Goal: Transaction & Acquisition: Obtain resource

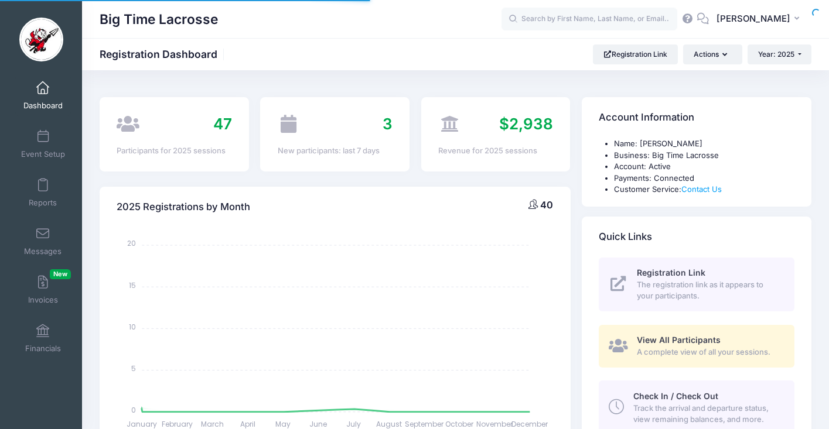
select select
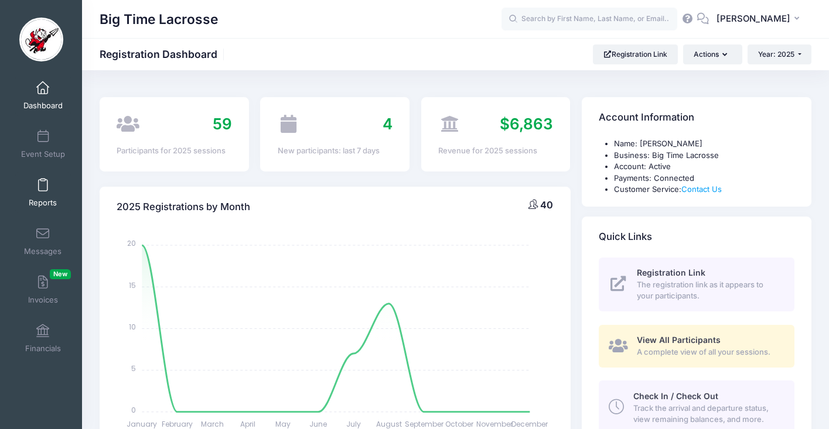
click at [43, 188] on span at bounding box center [43, 185] width 0 height 13
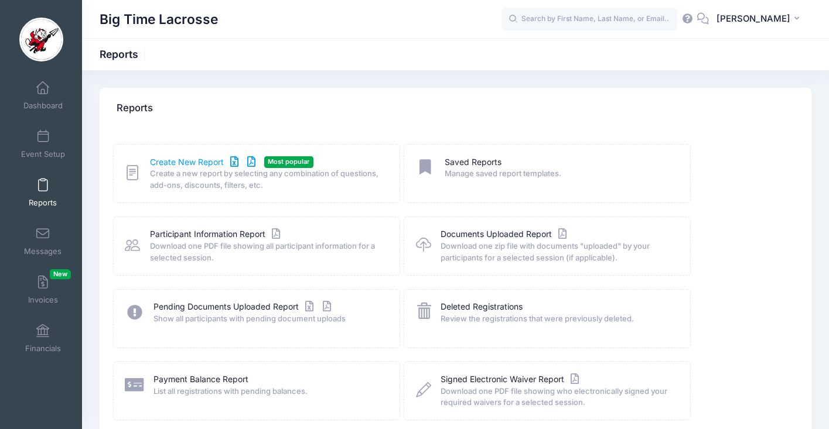
click at [186, 161] on link "Create New Report" at bounding box center [204, 162] width 109 height 12
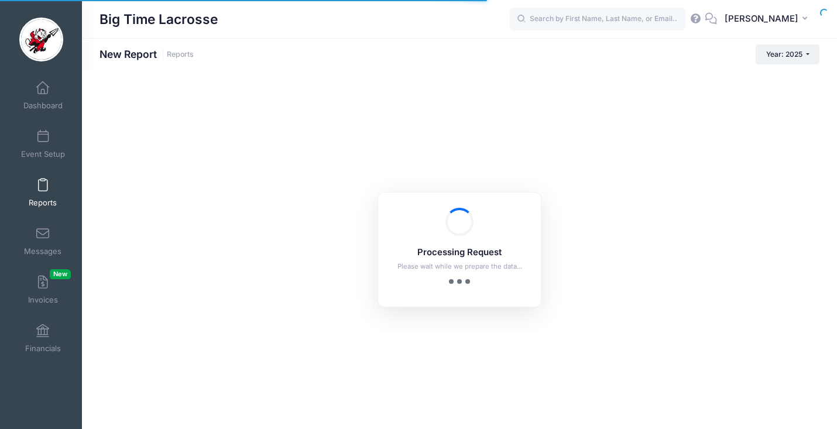
checkbox input "true"
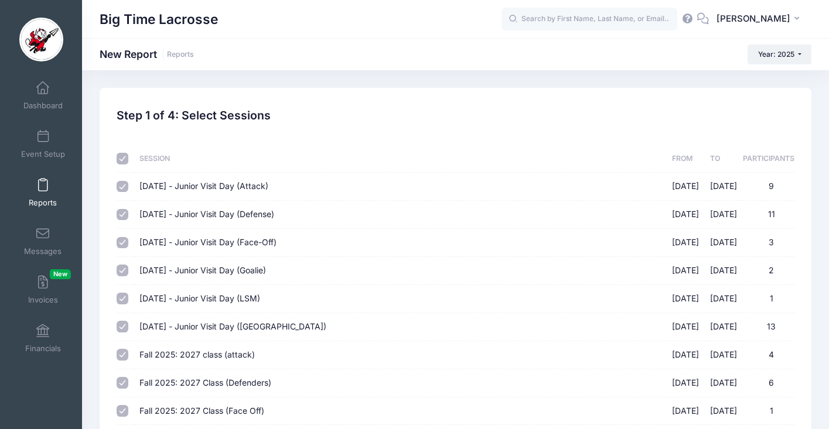
click at [122, 160] on input "checkbox" at bounding box center [123, 159] width 12 height 12
checkbox input "false"
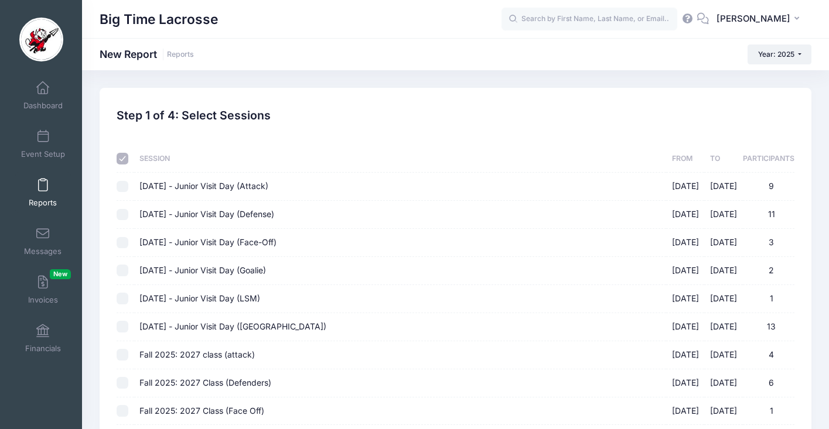
checkbox input "false"
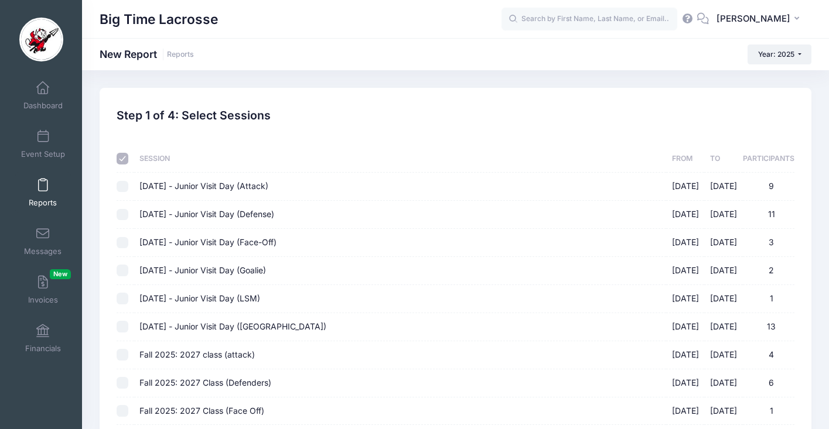
checkbox input "false"
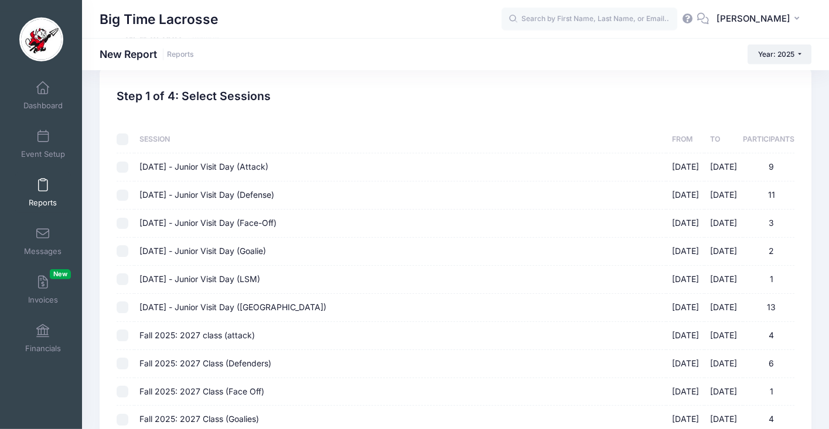
scroll to position [75, 0]
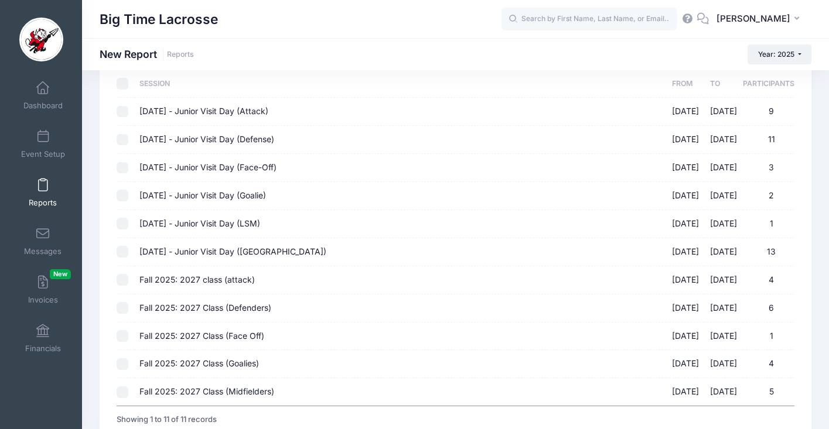
click at [121, 281] on input "Fall 2025: 2027 class (attack) 10/05/2025 - 10/05/2025 4" at bounding box center [123, 280] width 12 height 12
checkbox input "true"
click at [121, 309] on input "Fall 2025: 2027 Class (Defenders) 10/05/2025 - 10/05/2025 6" at bounding box center [123, 308] width 12 height 12
checkbox input "true"
click at [122, 338] on input "Fall 2025: 2027 Class (Face Off) 10/05/2025 - 10/05/2025 1" at bounding box center [123, 336] width 12 height 12
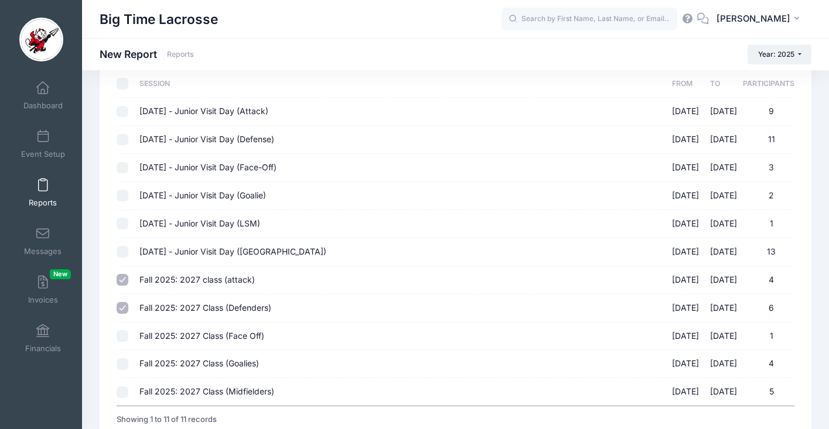
checkbox input "true"
drag, startPoint x: 124, startPoint y: 366, endPoint x: 123, endPoint y: 372, distance: 6.0
click at [124, 367] on input "Fall 2025: 2027 Class (Goalies) 10/05/2025 - 10/05/2025 4" at bounding box center [123, 364] width 12 height 12
checkbox input "true"
click at [125, 395] on input "Fall 2025: 2027 Class (Midfielders) 10/05/2025 - 10/05/2025 5" at bounding box center [123, 392] width 12 height 12
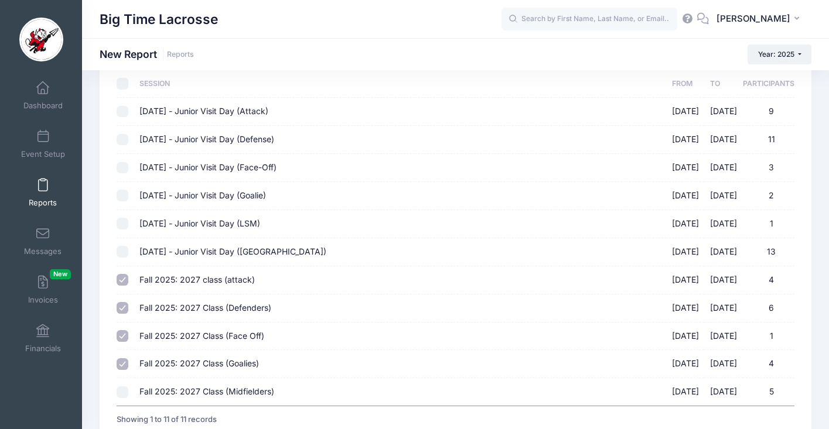
checkbox input "true"
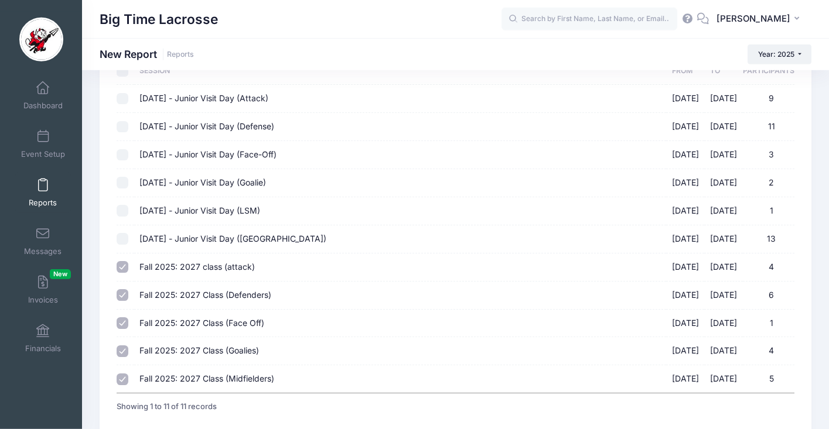
scroll to position [122, 0]
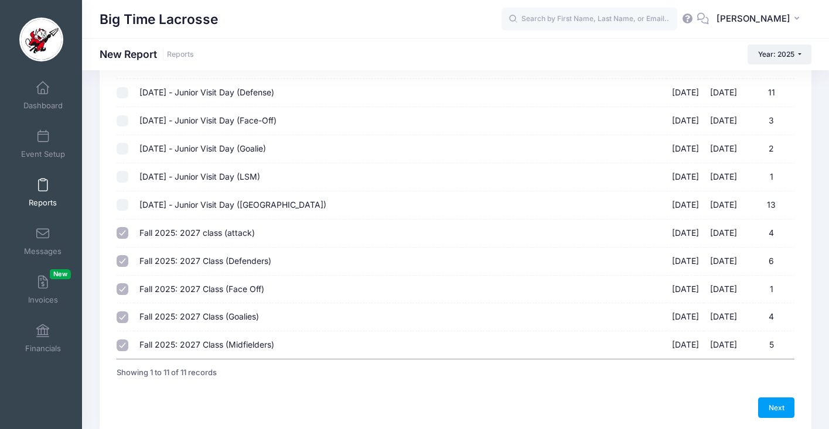
click at [214, 261] on span "Fall 2025: 2027 Class (Defenders)" at bounding box center [205, 261] width 132 height 10
click at [128, 261] on input "Fall 2025: 2027 Class (Defenders) 10/05/2025 - 10/05/2025 6" at bounding box center [123, 261] width 12 height 12
checkbox input "false"
drag, startPoint x: 123, startPoint y: 233, endPoint x: 115, endPoint y: 280, distance: 47.6
click at [123, 233] on input "Fall 2025: 2027 class (attack) 10/05/2025 - 10/05/2025 4" at bounding box center [123, 233] width 12 height 12
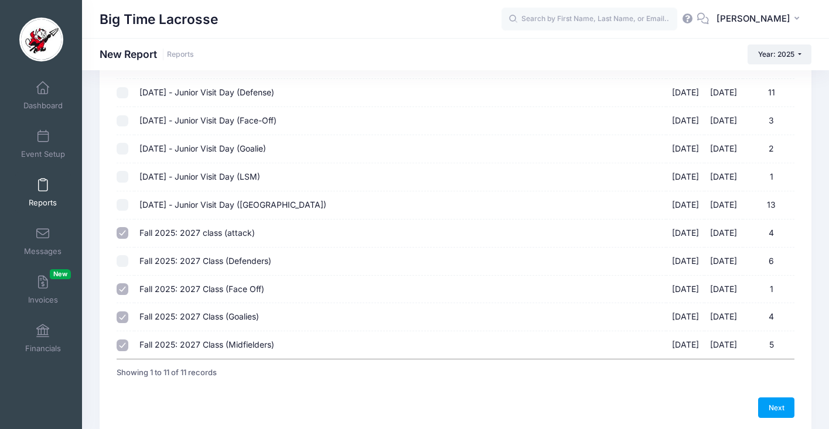
checkbox input "false"
drag, startPoint x: 122, startPoint y: 289, endPoint x: 122, endPoint y: 307, distance: 18.2
click at [122, 289] on input "Fall 2025: 2027 Class (Face Off) 10/05/2025 - 10/05/2025 1" at bounding box center [123, 289] width 12 height 12
checkbox input "false"
click at [122, 319] on input "Fall 2025: 2027 Class (Goalies) 10/05/2025 - 10/05/2025 4" at bounding box center [123, 318] width 12 height 12
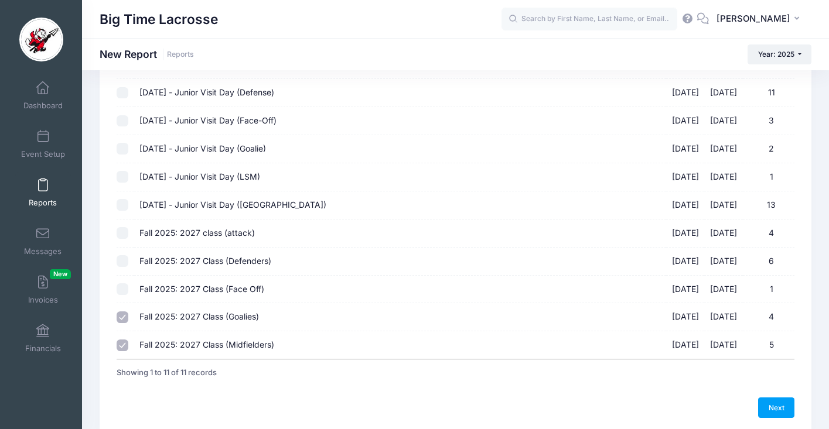
checkbox input "false"
click at [123, 346] on input "Fall 2025: 2027 Class (Midfielders) 10/05/2025 - 10/05/2025 5" at bounding box center [123, 346] width 12 height 12
checkbox input "false"
click at [211, 264] on span "Fall 2025: 2027 Class (Defenders)" at bounding box center [205, 261] width 132 height 10
click at [128, 264] on input "Fall 2025: 2027 Class (Defenders) 10/05/2025 - 10/05/2025 6" at bounding box center [123, 261] width 12 height 12
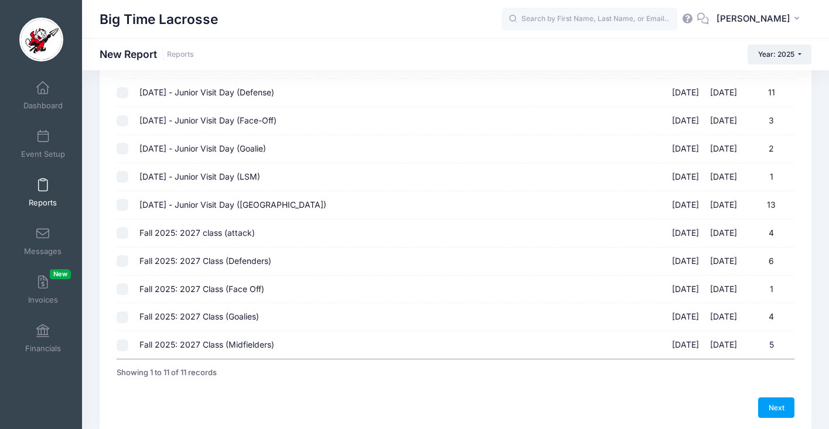
checkbox input "true"
click at [770, 407] on link "Next" at bounding box center [776, 408] width 36 height 20
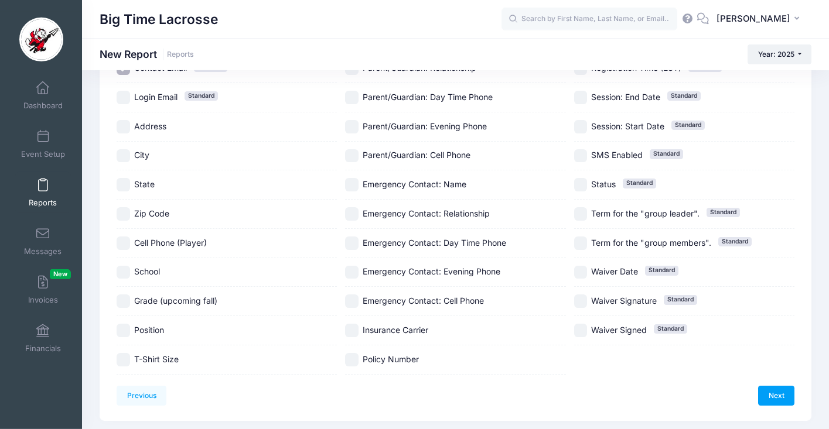
scroll to position [264, 0]
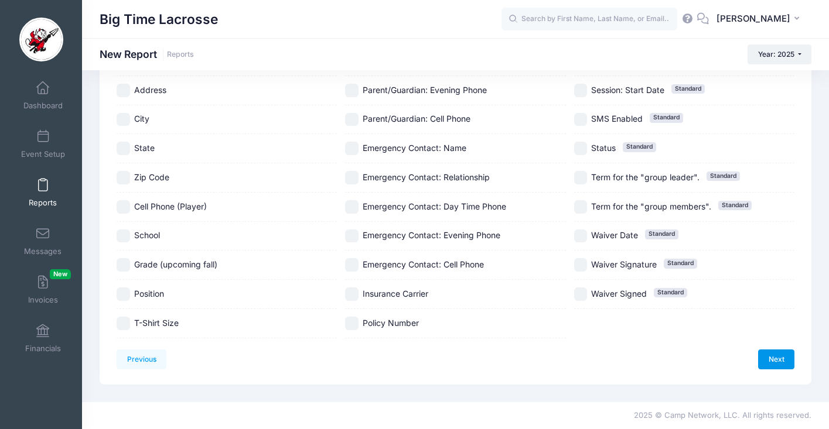
click at [778, 365] on link "Next" at bounding box center [776, 360] width 36 height 20
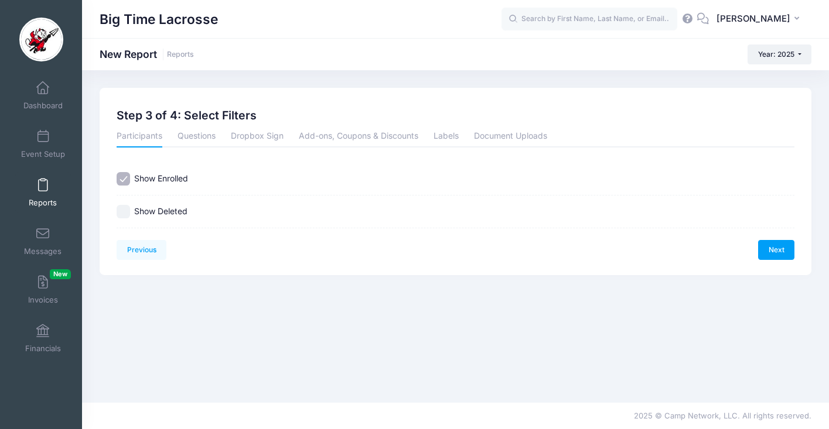
scroll to position [0, 0]
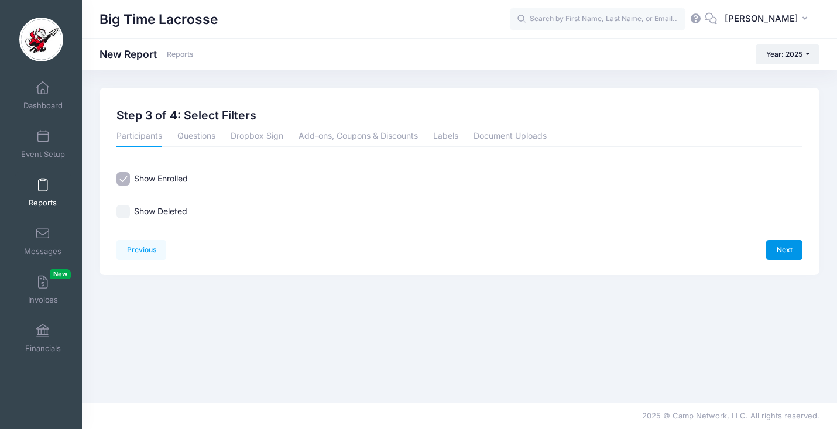
click at [788, 244] on link "Next" at bounding box center [785, 250] width 36 height 20
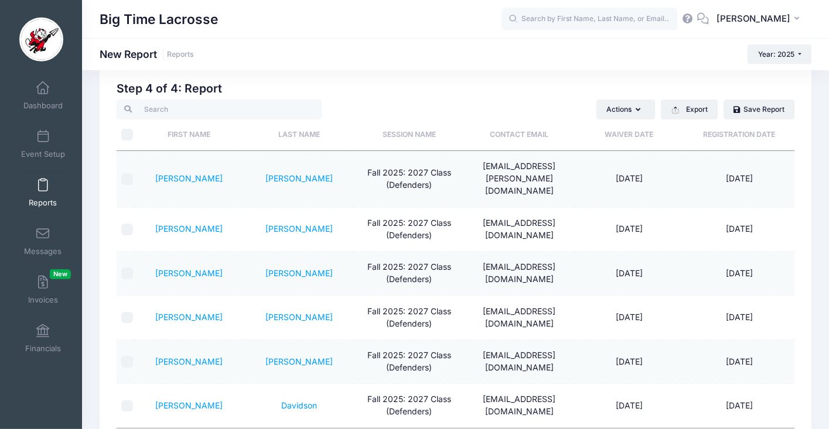
scroll to position [28, 0]
click at [182, 223] on link "[PERSON_NAME]" at bounding box center [188, 228] width 67 height 10
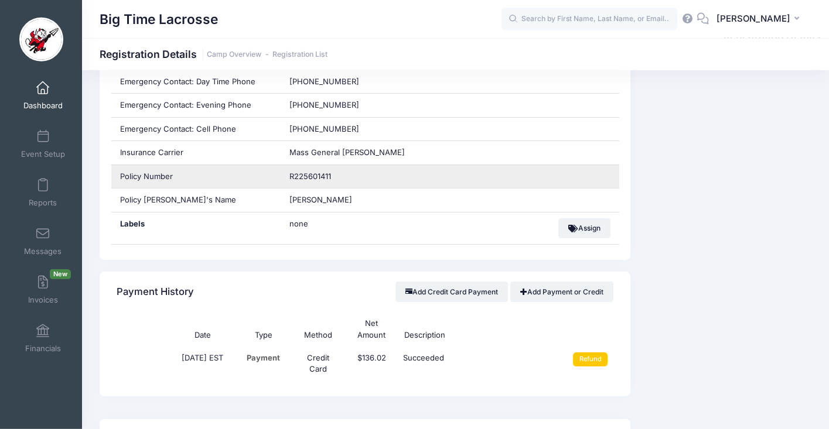
scroll to position [928, 0]
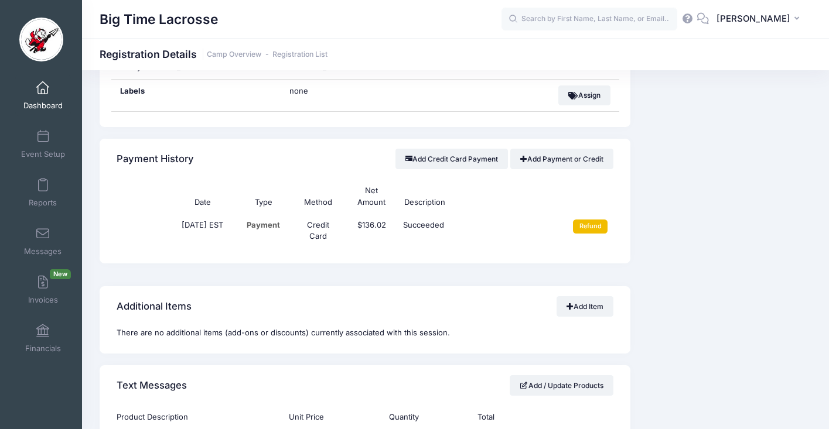
click at [596, 227] on input "Refund" at bounding box center [590, 227] width 35 height 14
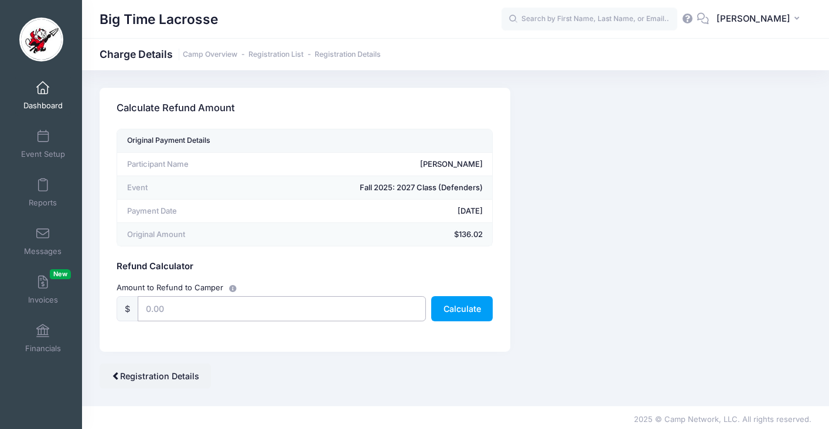
click at [366, 312] on input "text" at bounding box center [282, 308] width 288 height 25
type input "136.02"
click at [444, 310] on button "Calculate" at bounding box center [461, 308] width 61 height 25
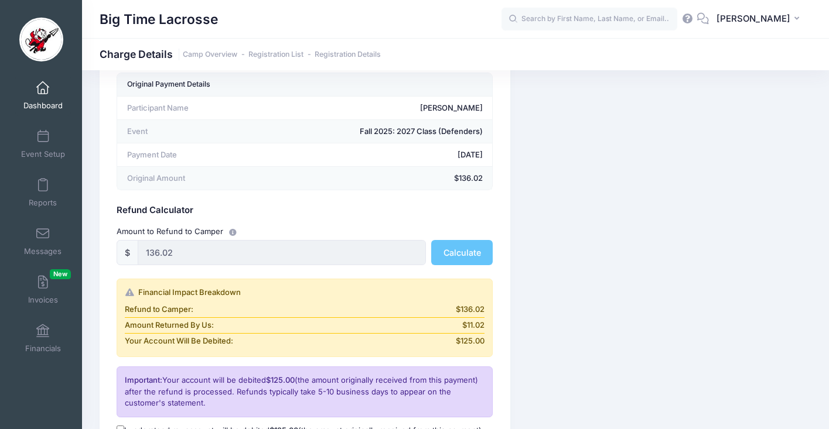
scroll to position [211, 0]
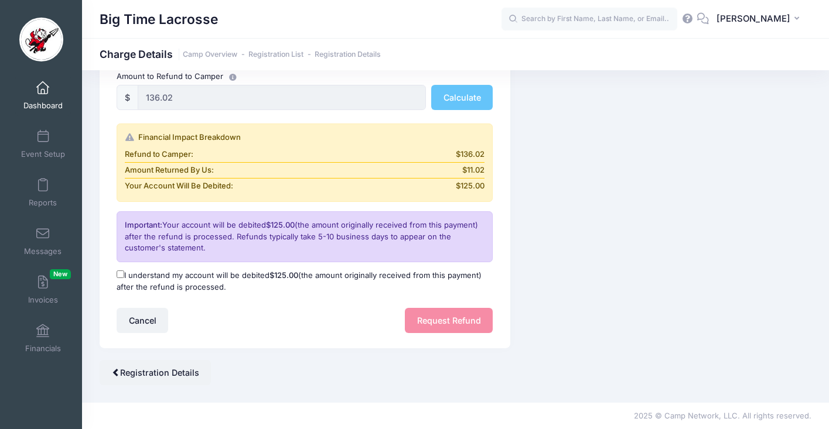
click at [122, 272] on input "I understand my account will be debited $125.00 (the amount originally received…" at bounding box center [121, 275] width 8 height 8
checkbox input "true"
click at [437, 323] on button "Request Refund" at bounding box center [449, 320] width 88 height 25
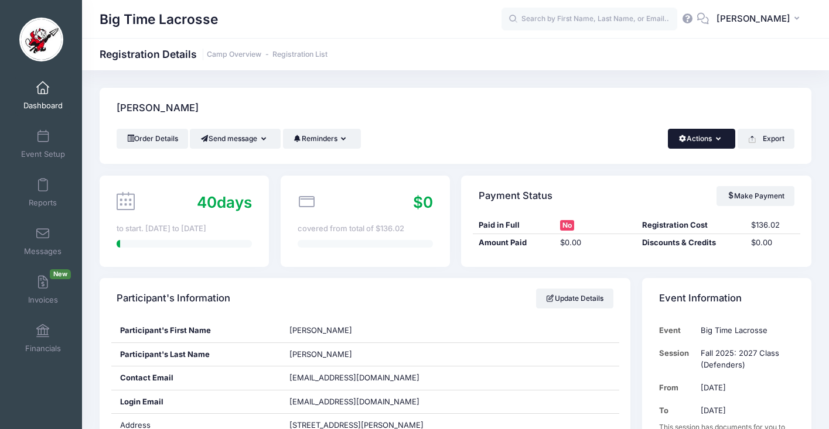
click at [713, 137] on button "Actions" at bounding box center [701, 139] width 67 height 20
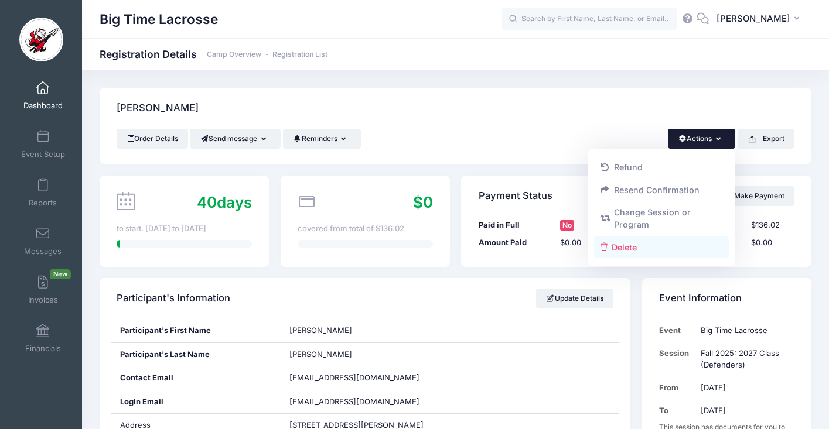
click at [626, 248] on link "Delete" at bounding box center [661, 247] width 135 height 22
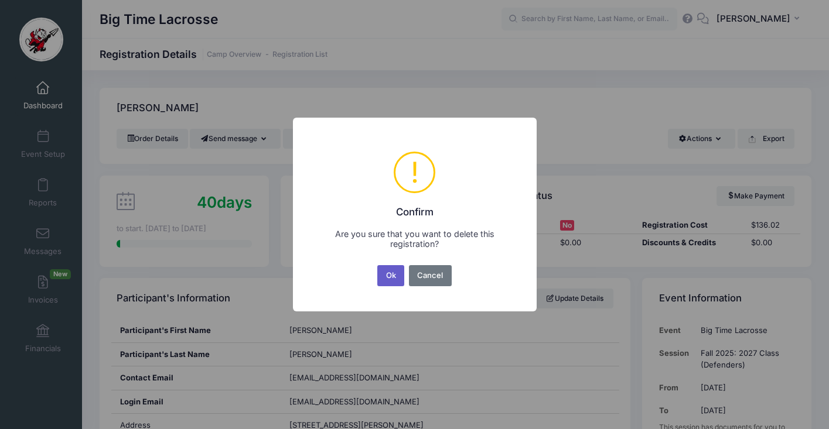
click at [392, 276] on button "Ok" at bounding box center [390, 275] width 27 height 21
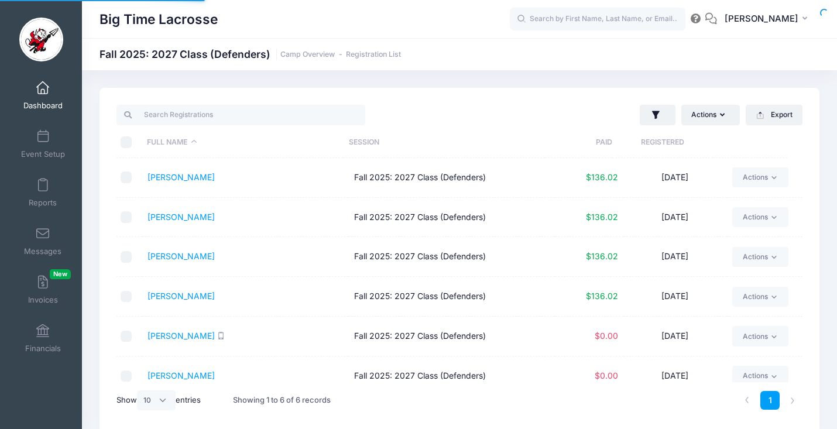
select select "10"
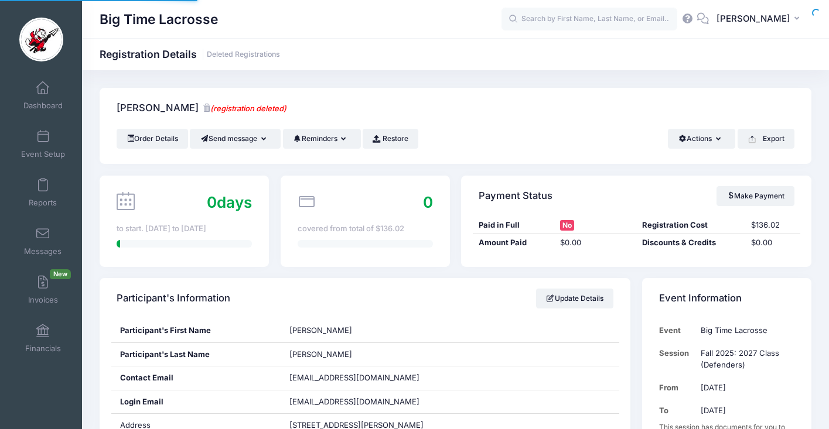
scroll to position [928, 0]
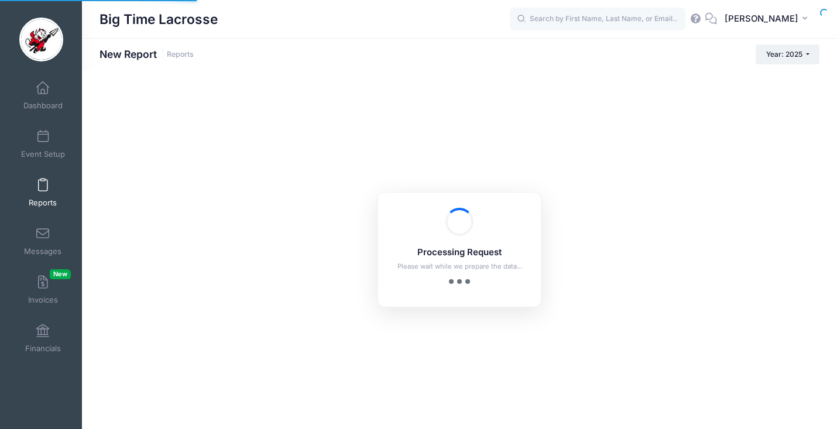
checkbox input "true"
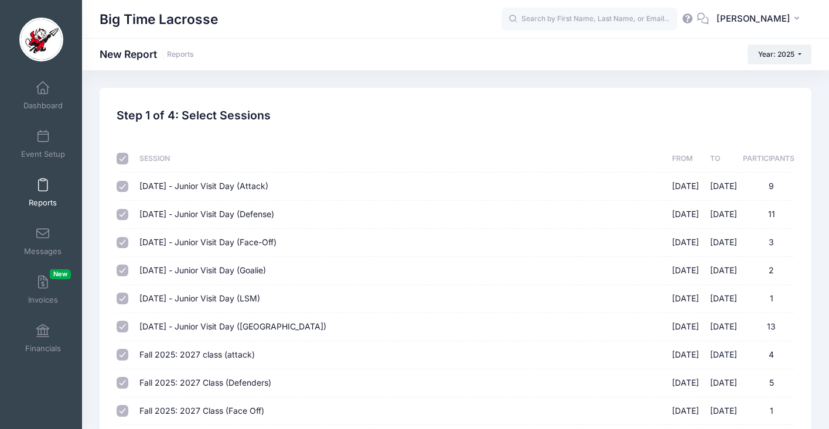
scroll to position [59, 0]
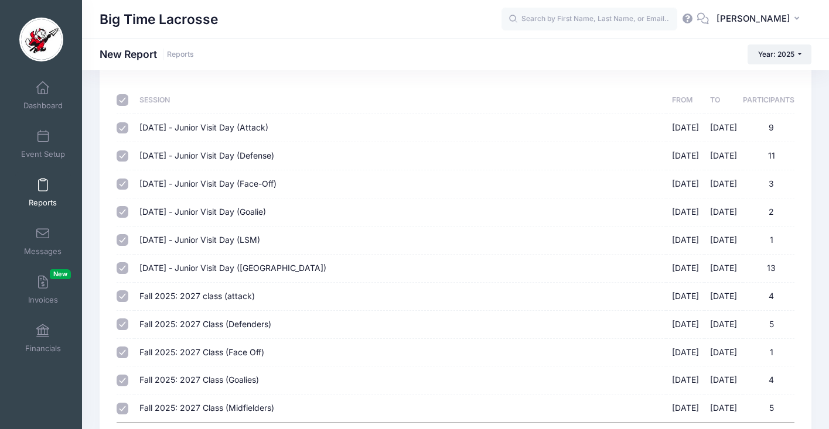
click at [122, 99] on input "checkbox" at bounding box center [123, 100] width 12 height 12
checkbox input "false"
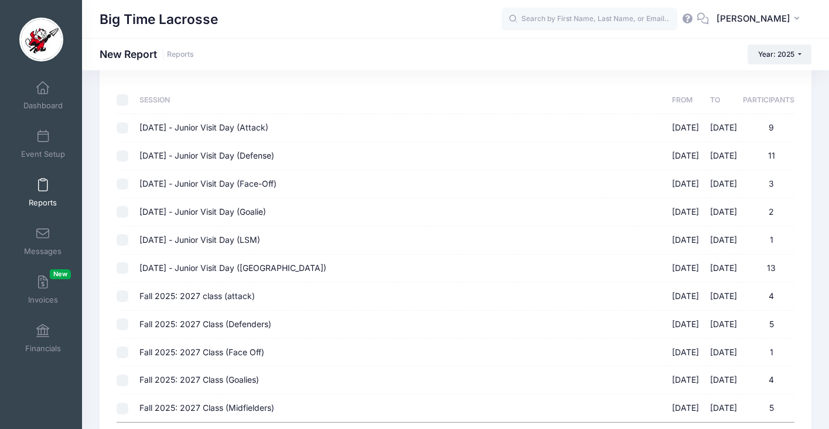
checkbox input "false"
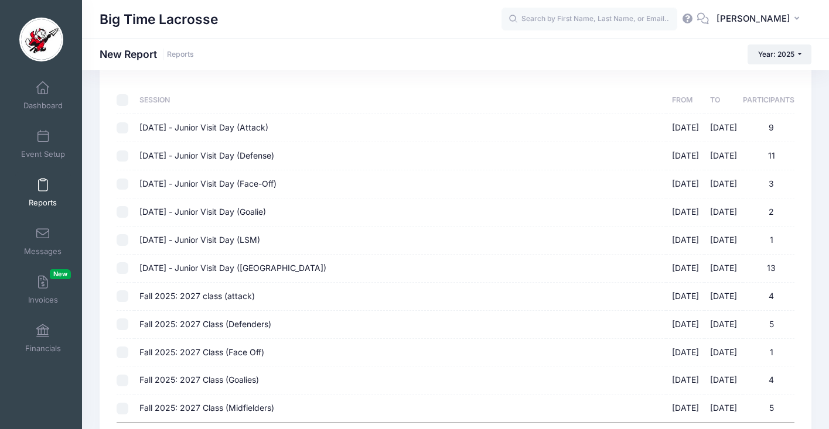
checkbox input "false"
click at [126, 299] on input "Fall 2025: 2027 class (attack) 10/05/2025 - 10/05/2025 4" at bounding box center [123, 296] width 12 height 12
checkbox input "true"
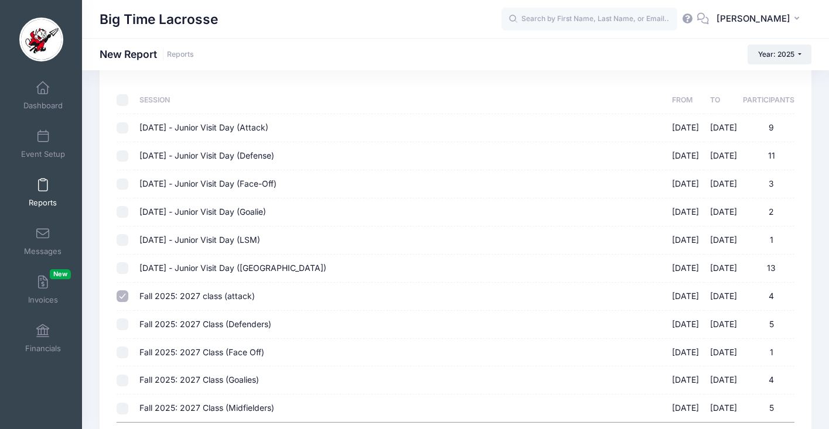
click at [123, 324] on input "Fall 2025: 2027 Class (Defenders) 10/05/2025 - 10/05/2025 5" at bounding box center [123, 325] width 12 height 12
checkbox input "true"
click at [122, 351] on input "Fall 2025: 2027 Class (Face Off) 10/05/2025 - 10/05/2025 1" at bounding box center [123, 353] width 12 height 12
checkbox input "true"
click at [123, 379] on input "Fall 2025: 2027 Class (Goalies) 10/05/2025 - 10/05/2025 4" at bounding box center [123, 381] width 12 height 12
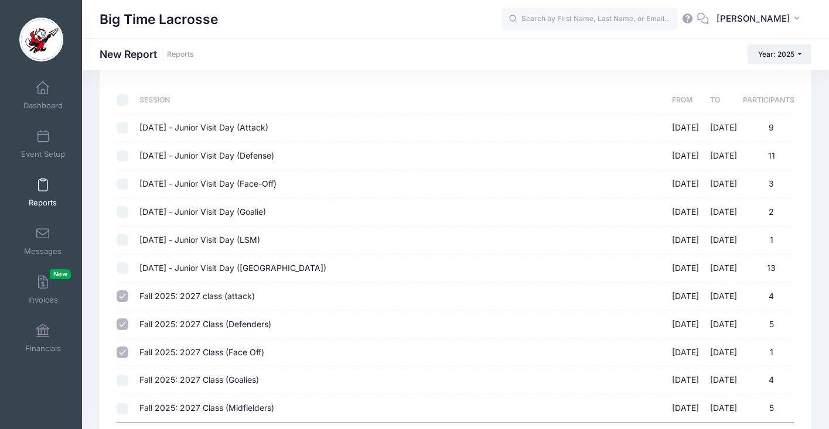
checkbox input "true"
click at [123, 408] on input "Fall 2025: 2027 Class (Midfielders) 10/05/2025 - 10/05/2025 5" at bounding box center [123, 409] width 12 height 12
checkbox input "true"
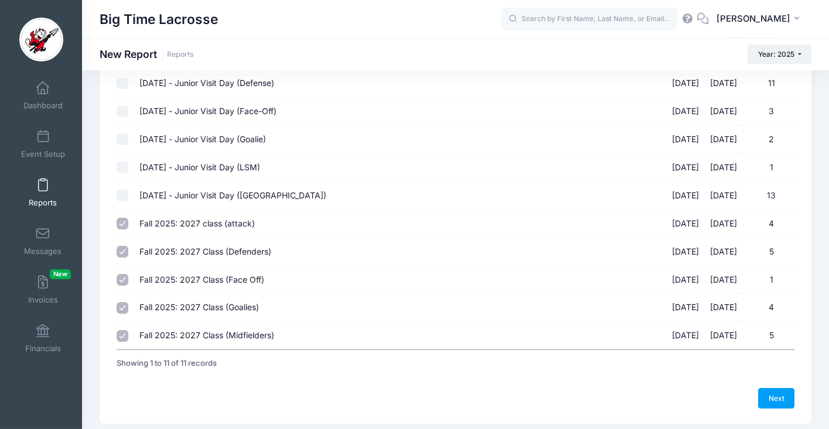
scroll to position [162, 0]
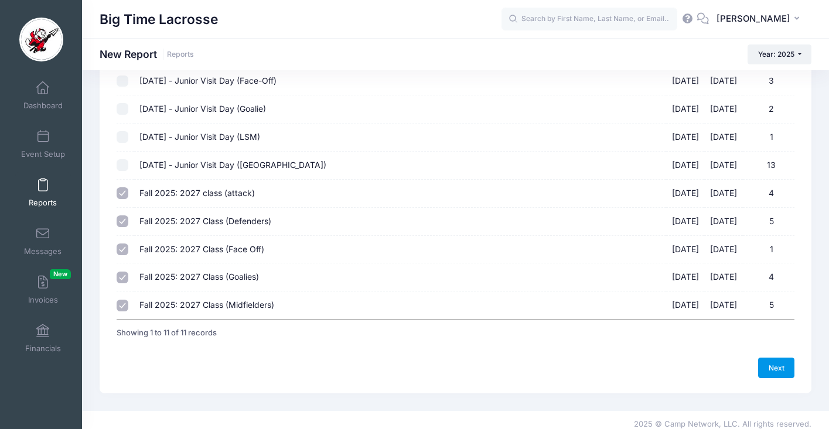
click at [786, 363] on link "Next" at bounding box center [776, 368] width 36 height 20
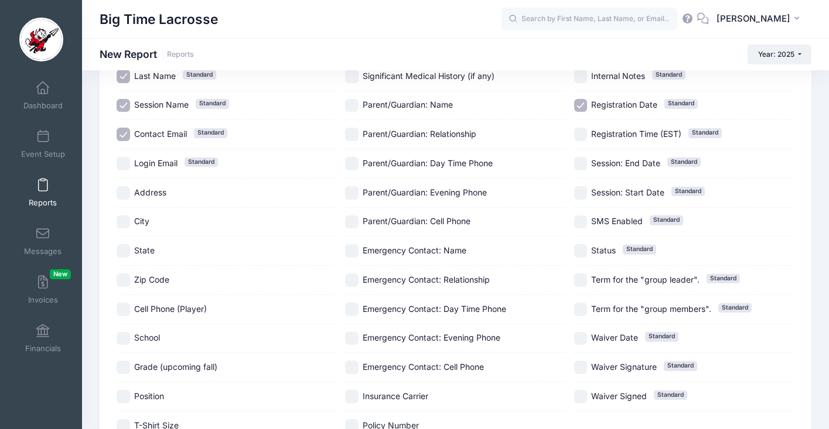
scroll to position [0, 0]
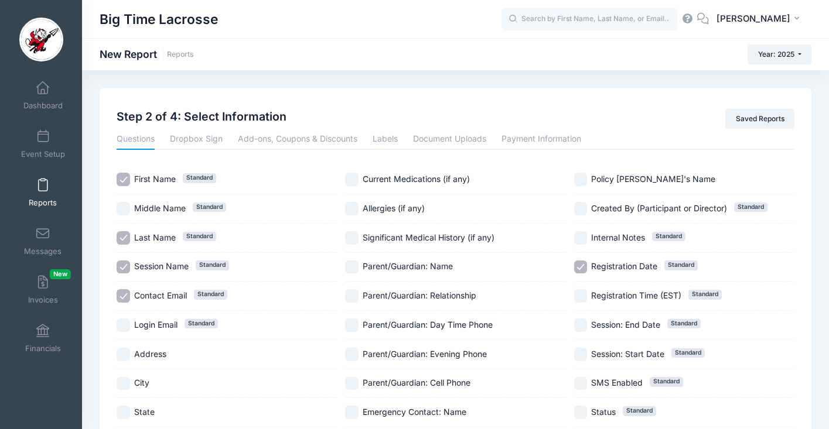
click at [124, 268] on input "Session Name Standard" at bounding box center [123, 267] width 13 height 13
checkbox input "false"
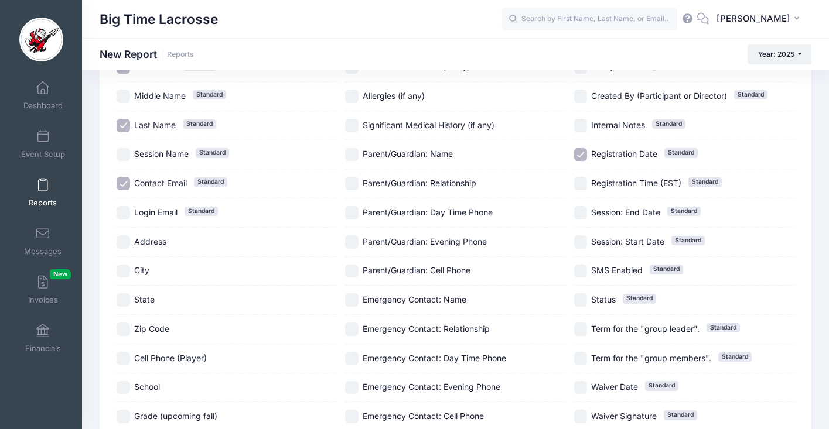
scroll to position [264, 0]
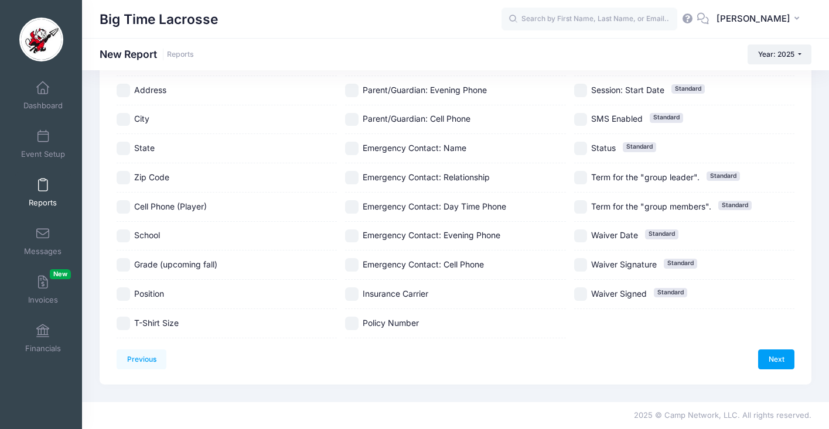
click at [123, 234] on input "School" at bounding box center [123, 236] width 13 height 13
checkbox input "true"
click at [126, 298] on input "Position" at bounding box center [123, 294] width 13 height 13
checkbox input "true"
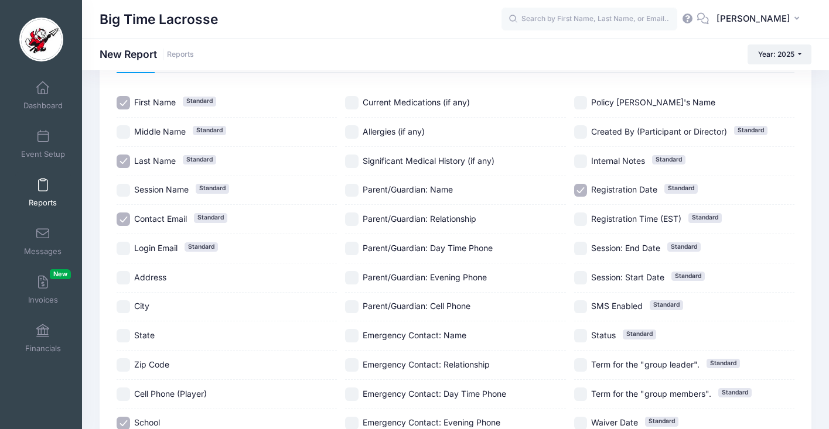
click at [583, 189] on input "Registration Date Standard" at bounding box center [580, 190] width 13 height 13
checkbox input "false"
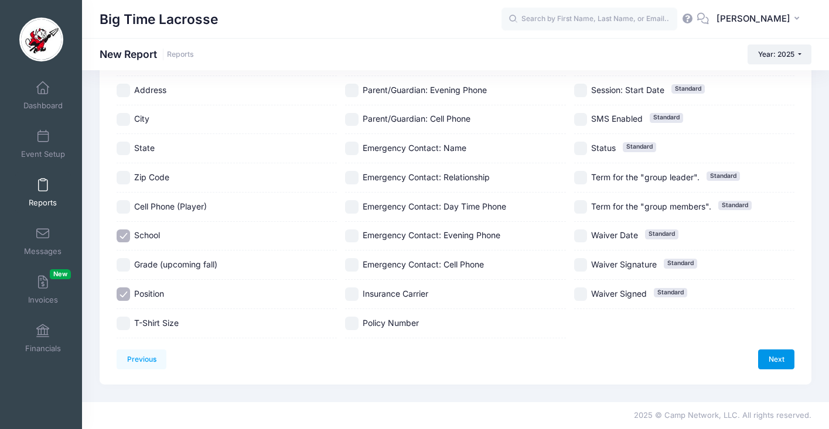
click at [780, 357] on link "Next" at bounding box center [776, 360] width 36 height 20
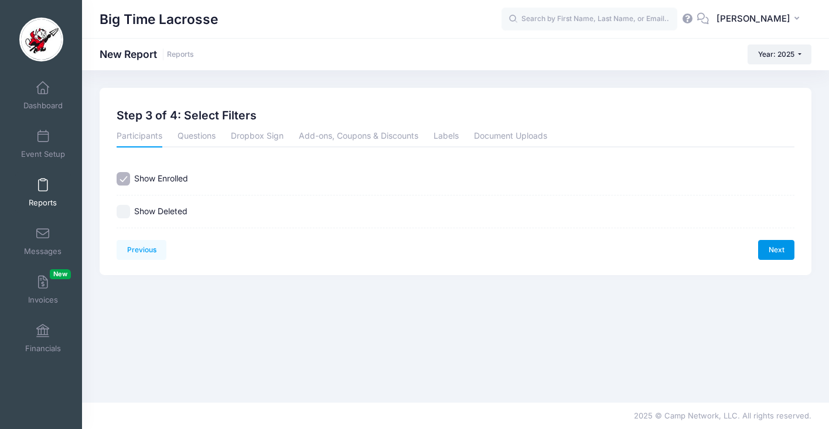
scroll to position [0, 0]
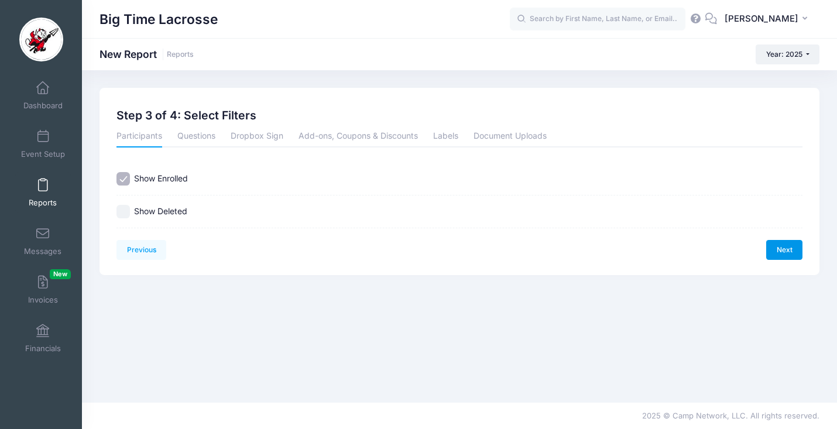
click at [788, 249] on link "Next" at bounding box center [785, 250] width 36 height 20
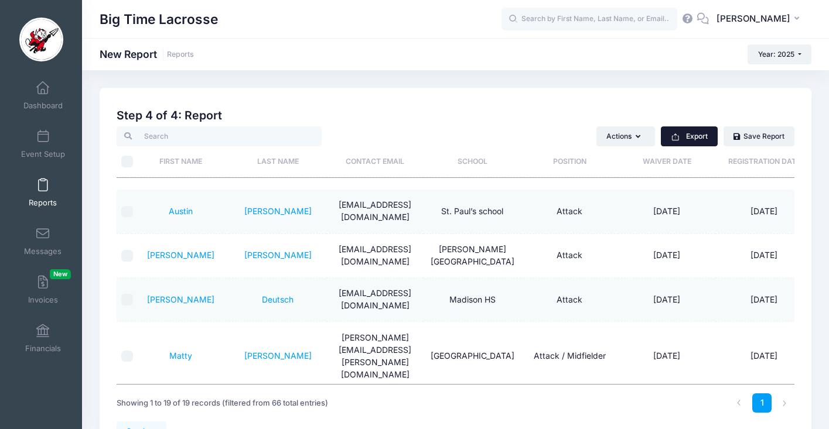
click at [686, 139] on button "Export" at bounding box center [689, 136] width 57 height 20
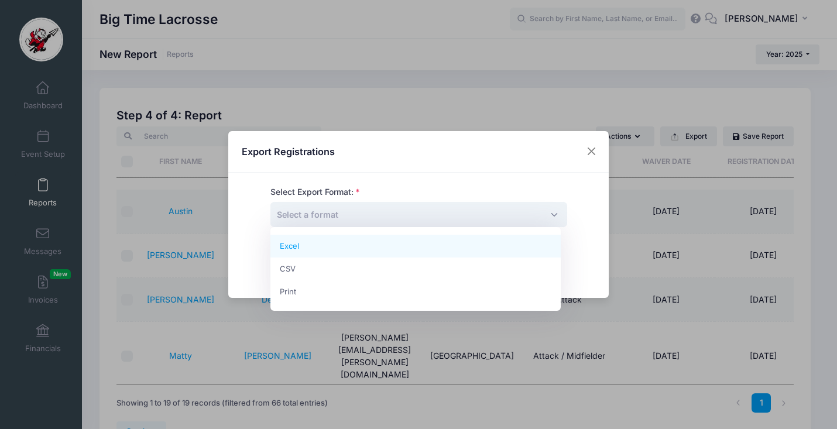
click at [485, 220] on span "Select a format" at bounding box center [419, 214] width 297 height 25
select select "excel"
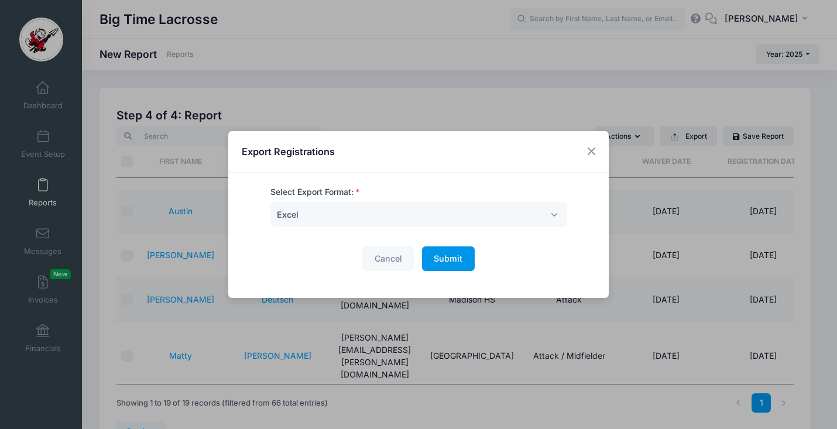
click at [439, 258] on span "Submit" at bounding box center [448, 259] width 29 height 10
